Goal: Information Seeking & Learning: Check status

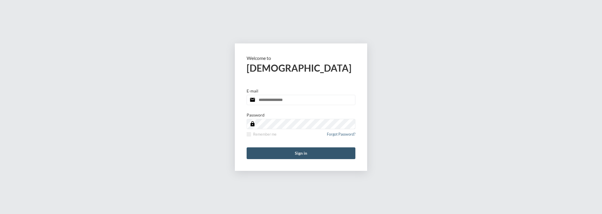
type input "**********"
click at [306, 148] on button "Sign in" at bounding box center [301, 154] width 109 height 12
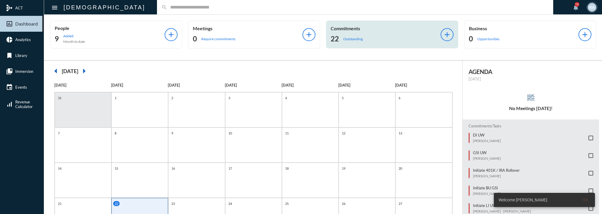
click at [383, 40] on div "22 Outstanding" at bounding box center [386, 38] width 110 height 9
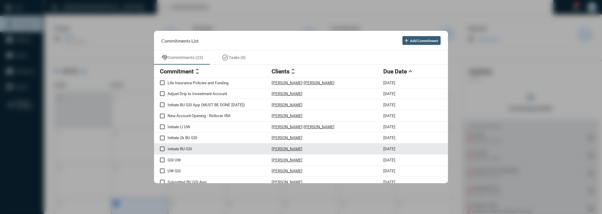
scroll to position [24, 0]
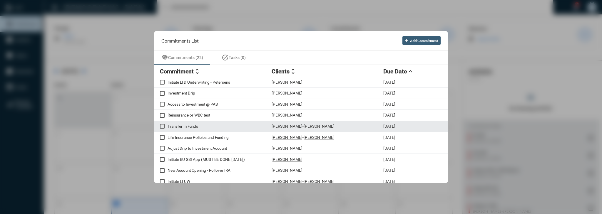
click at [215, 127] on p "Transfer In Funds" at bounding box center [219, 126] width 104 height 5
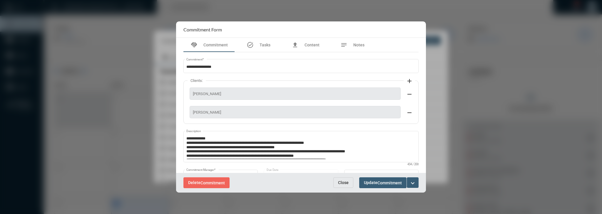
click at [417, 183] on button "expand_more" at bounding box center [413, 182] width 12 height 11
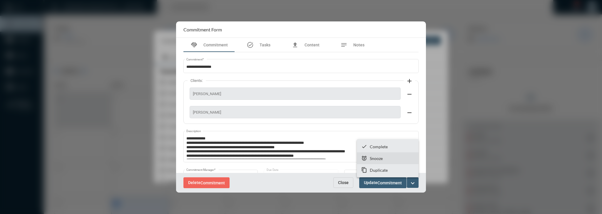
click at [415, 160] on section "snooze Snooze" at bounding box center [388, 159] width 62 height 12
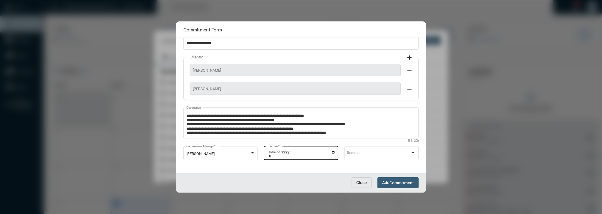
click at [335, 157] on div "**********" at bounding box center [301, 152] width 74 height 15
click at [331, 154] on input "**********" at bounding box center [302, 154] width 67 height 8
click at [331, 152] on input "**********" at bounding box center [302, 154] width 67 height 8
type input "**********"
click at [416, 182] on button "Add Commitment" at bounding box center [397, 182] width 41 height 11
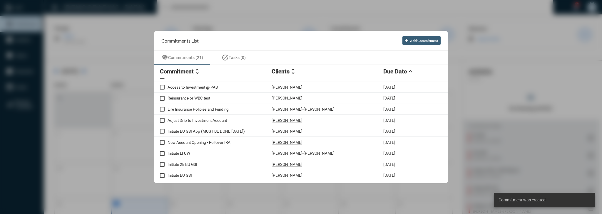
scroll to position [0, 0]
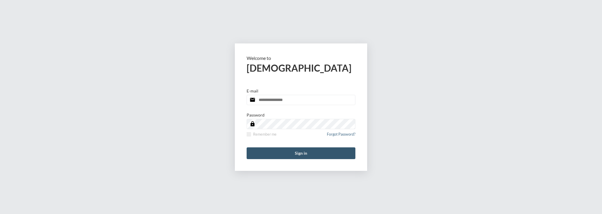
type input "**********"
click at [292, 148] on button "Sign in" at bounding box center [301, 154] width 109 height 12
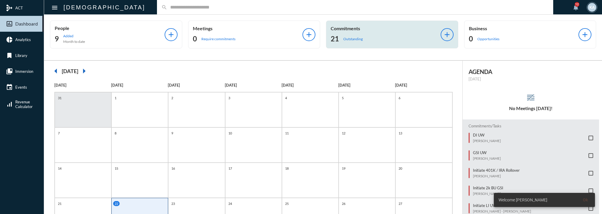
click at [361, 30] on p "Commitments" at bounding box center [386, 29] width 110 height 6
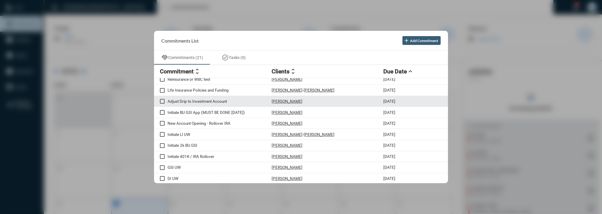
scroll to position [8, 0]
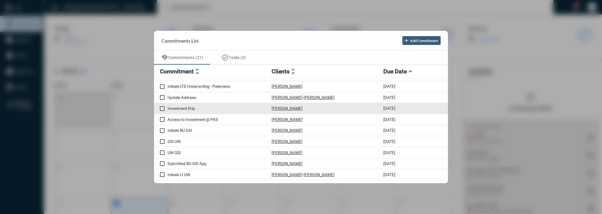
click at [338, 112] on div "Investment Drip Hassaan Bashir 9/22/25" at bounding box center [301, 108] width 294 height 11
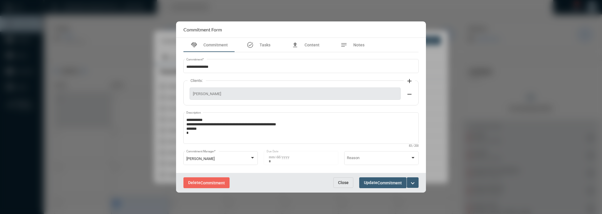
click at [346, 185] on span "Close" at bounding box center [343, 182] width 11 height 5
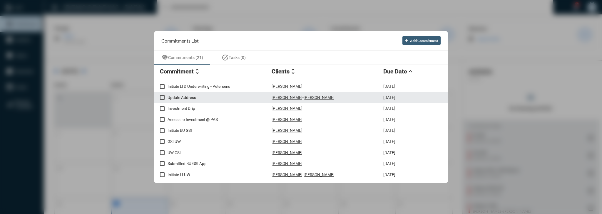
scroll to position [126, 0]
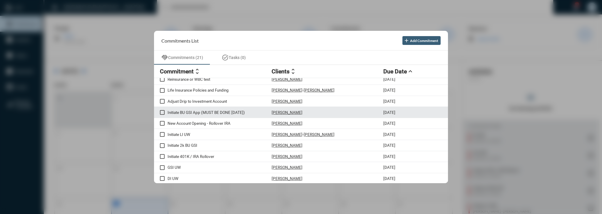
click at [216, 115] on div "Initiate BU GSI App (MUST BE DONE TODAY) Barbara Tavel Santos 9/22/25" at bounding box center [301, 112] width 294 height 11
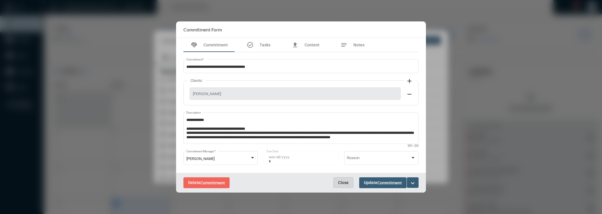
click at [337, 183] on button "Close" at bounding box center [343, 182] width 20 height 11
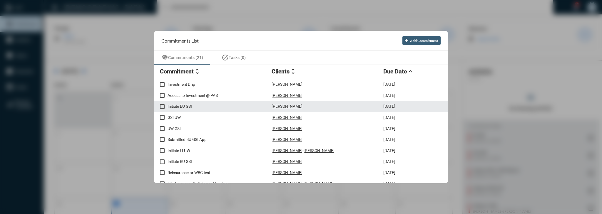
scroll to position [32, 0]
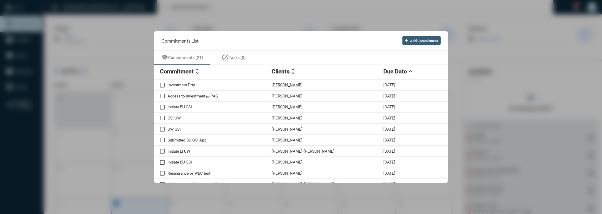
drag, startPoint x: 68, startPoint y: 67, endPoint x: 67, endPoint y: 54, distance: 13.3
click at [68, 67] on div at bounding box center [301, 107] width 602 height 214
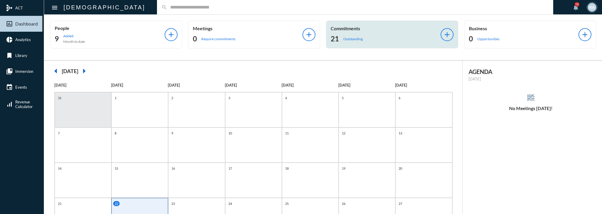
click at [343, 40] on p "Outstanding" at bounding box center [352, 39] width 19 height 4
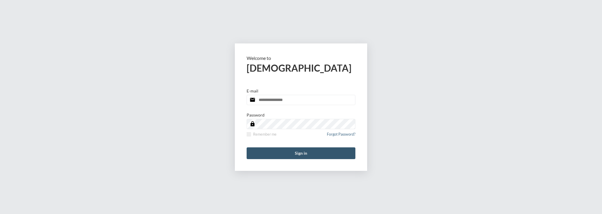
type input "**********"
click at [286, 155] on button "Sign in" at bounding box center [301, 154] width 109 height 12
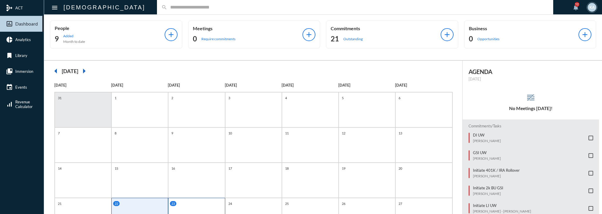
click at [188, 201] on div "23" at bounding box center [197, 203] width 55 height 5
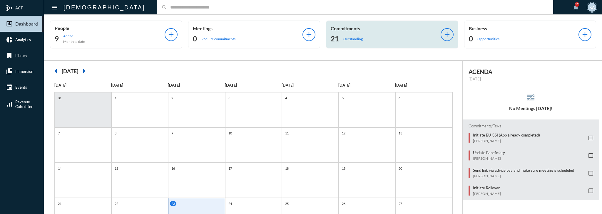
click at [366, 37] on div "21 Outstanding" at bounding box center [386, 38] width 110 height 9
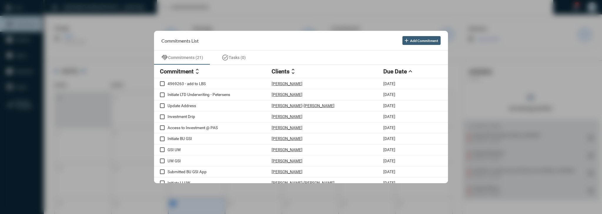
click at [242, 18] on div at bounding box center [301, 107] width 602 height 214
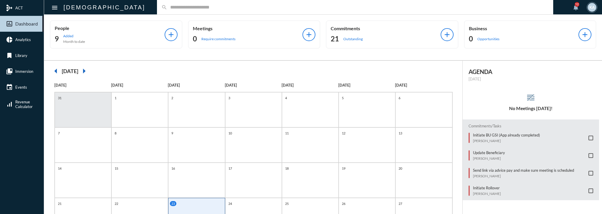
click at [254, 4] on div "search" at bounding box center [355, 7] width 396 height 14
click at [254, 6] on input "text" at bounding box center [357, 7] width 381 height 5
type input "*****"
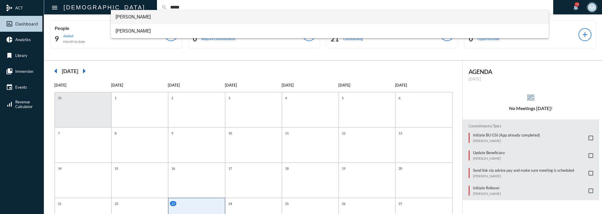
click at [160, 23] on span "Liam Regan" at bounding box center [329, 17] width 429 height 14
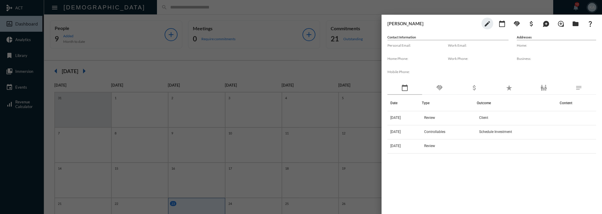
click at [427, 93] on div "handshake" at bounding box center [439, 88] width 35 height 14
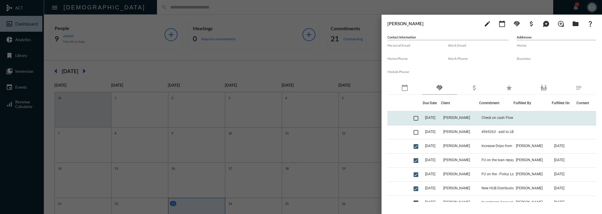
click at [446, 118] on td "Liam Regan" at bounding box center [460, 118] width 38 height 14
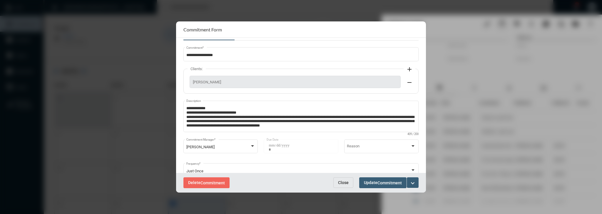
scroll to position [24, 0]
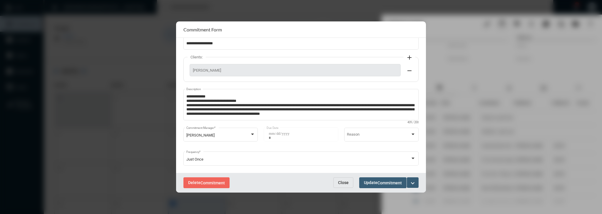
click at [339, 184] on span "Close" at bounding box center [343, 182] width 11 height 5
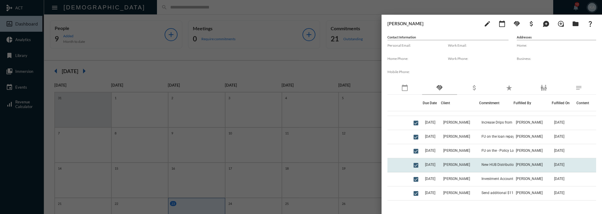
click at [513, 161] on td "Kassi Abbott" at bounding box center [532, 165] width 38 height 14
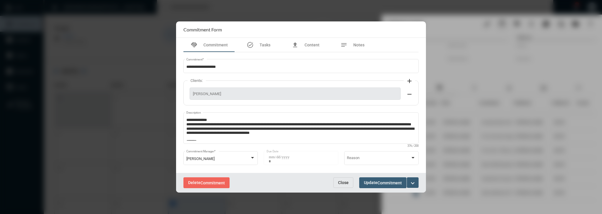
click at [338, 183] on span "Close" at bounding box center [343, 182] width 11 height 5
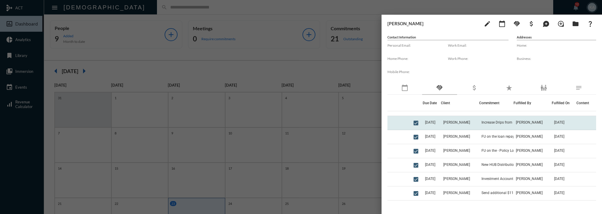
click at [513, 128] on td "Camila Pinter" at bounding box center [532, 123] width 38 height 14
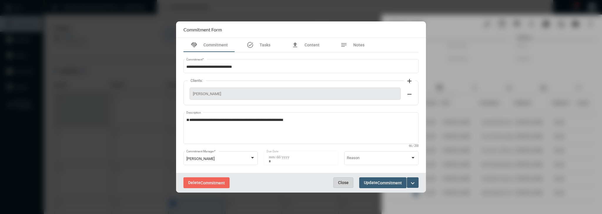
click at [342, 186] on button "Close" at bounding box center [343, 182] width 20 height 11
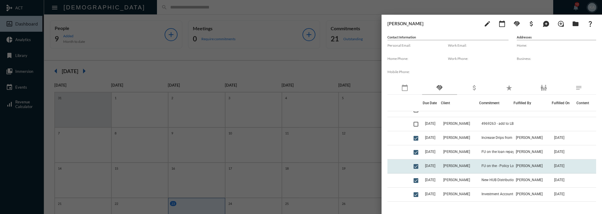
scroll to position [0, 0]
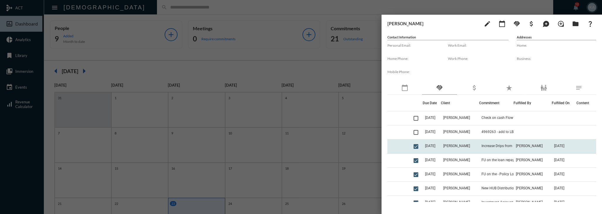
click at [513, 145] on td "Camila Pinter" at bounding box center [532, 147] width 38 height 14
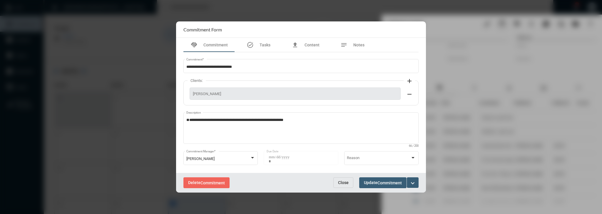
click at [348, 184] on span "Close" at bounding box center [343, 182] width 11 height 5
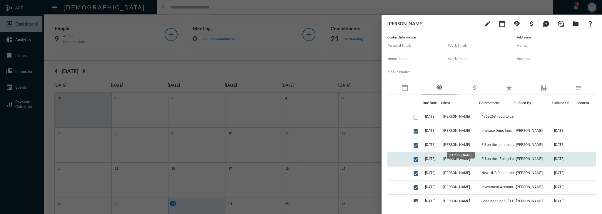
scroll to position [24, 0]
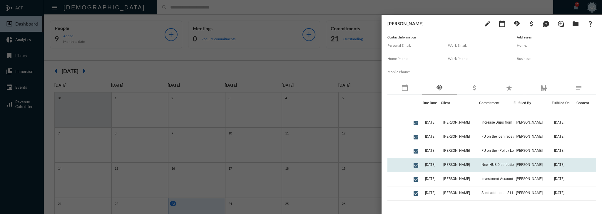
click at [479, 170] on td "New HUB Distribution" at bounding box center [496, 165] width 34 height 14
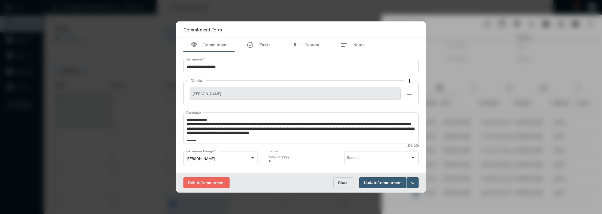
click at [347, 182] on span "Close" at bounding box center [343, 182] width 11 height 5
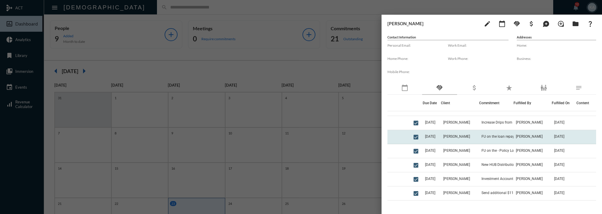
click at [485, 140] on td "FU on the loan repayment for both" at bounding box center [496, 137] width 34 height 14
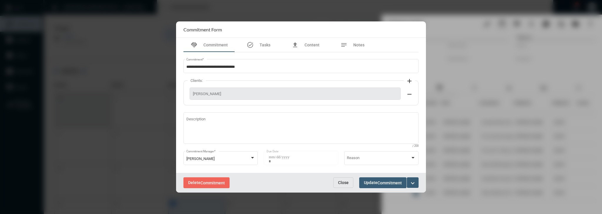
click at [344, 185] on button "Close" at bounding box center [343, 182] width 20 height 11
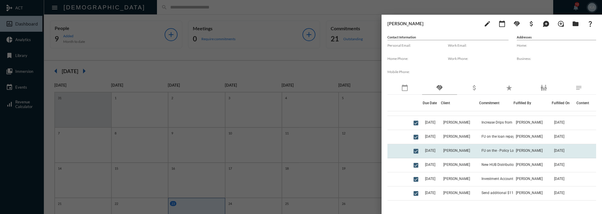
click at [501, 152] on span "FU on the - Policy Loan Pay back and change dates" at bounding box center [510, 151] width 59 height 4
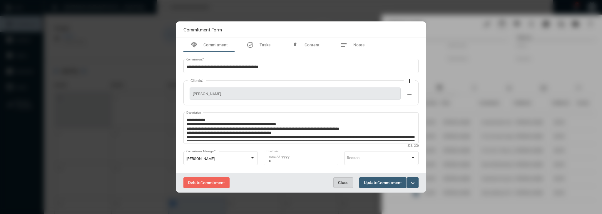
click at [345, 182] on span "Close" at bounding box center [343, 182] width 11 height 5
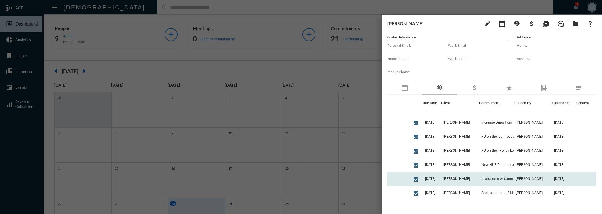
click at [516, 181] on span "Camila Pinter" at bounding box center [529, 179] width 27 height 4
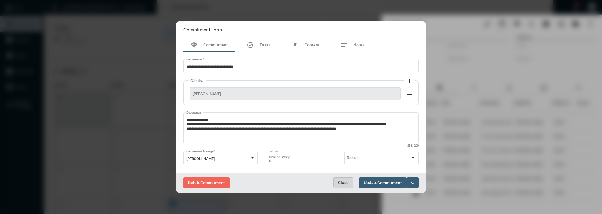
click at [343, 184] on span "Close" at bounding box center [343, 182] width 11 height 5
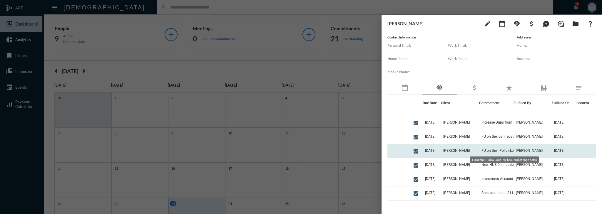
drag, startPoint x: 474, startPoint y: 179, endPoint x: 502, endPoint y: 150, distance: 39.7
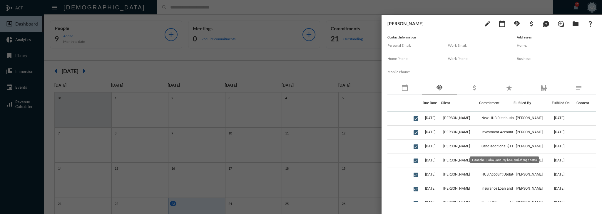
scroll to position [71, 0]
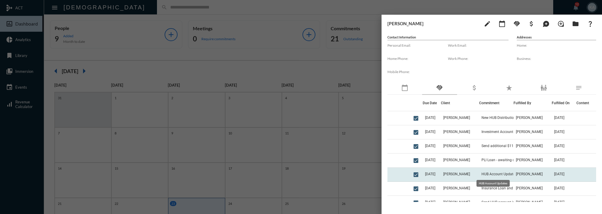
click at [501, 175] on span "HUB Account Updates" at bounding box center [498, 174] width 35 height 4
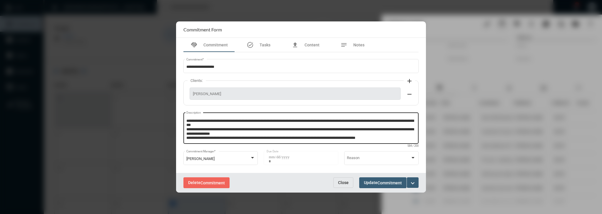
scroll to position [31, 0]
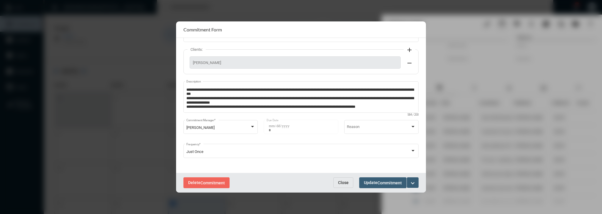
click at [346, 181] on span "Close" at bounding box center [343, 182] width 11 height 5
